Goal: Transaction & Acquisition: Purchase product/service

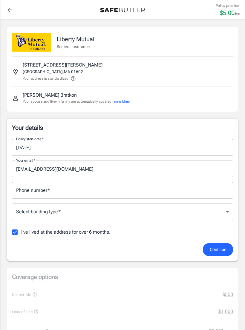
click at [70, 187] on input "Phone number   *" at bounding box center [122, 190] width 221 height 17
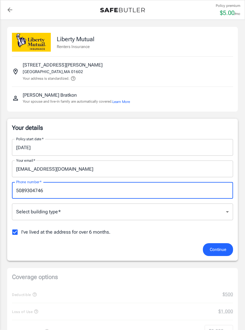
type input "5089304746"
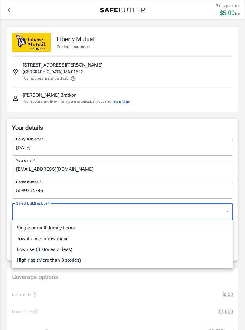
click at [69, 246] on li "Low rise (8 stories or less)" at bounding box center [122, 249] width 221 height 11
type input "lowrise"
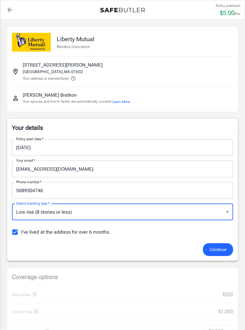
click at [235, 246] on div "Continue" at bounding box center [122, 249] width 228 height 13
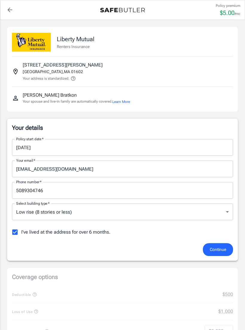
click at [218, 246] on span "Continue" at bounding box center [217, 249] width 16 height 7
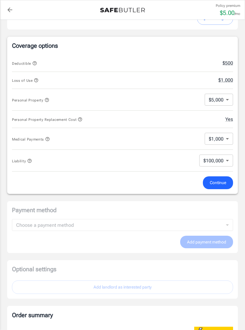
scroll to position [215, 0]
click at [225, 158] on body "Policy premium $ 5.00 /mo Liberty Mutual Renters Insurance [STREET_ADDRESS][PER…" at bounding box center [122, 162] width 245 height 755
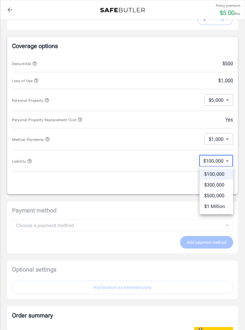
click at [216, 173] on li "$100,000" at bounding box center [215, 174] width 33 height 11
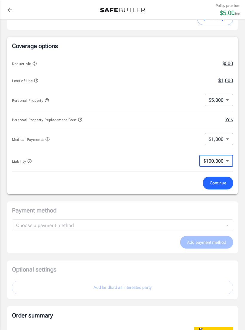
click at [220, 182] on span "Continue" at bounding box center [217, 182] width 16 height 7
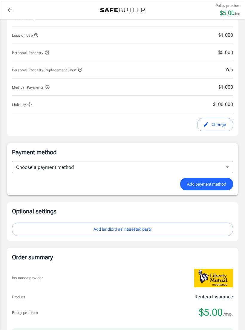
scroll to position [264, 0]
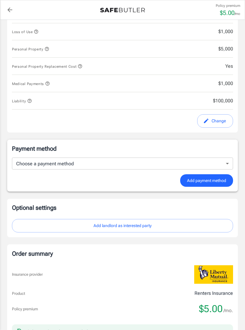
click at [222, 164] on body "Policy premium $ 5.00 /mo Liberty Mutual Renters Insurance [STREET_ADDRESS][PER…" at bounding box center [122, 107] width 245 height 742
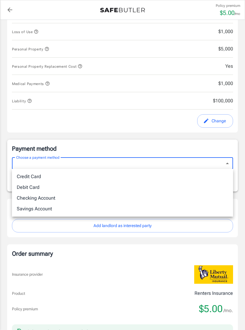
click at [178, 237] on div at bounding box center [122, 165] width 245 height 330
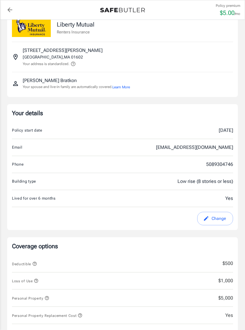
scroll to position [0, 0]
